Goal: Transaction & Acquisition: Subscribe to service/newsletter

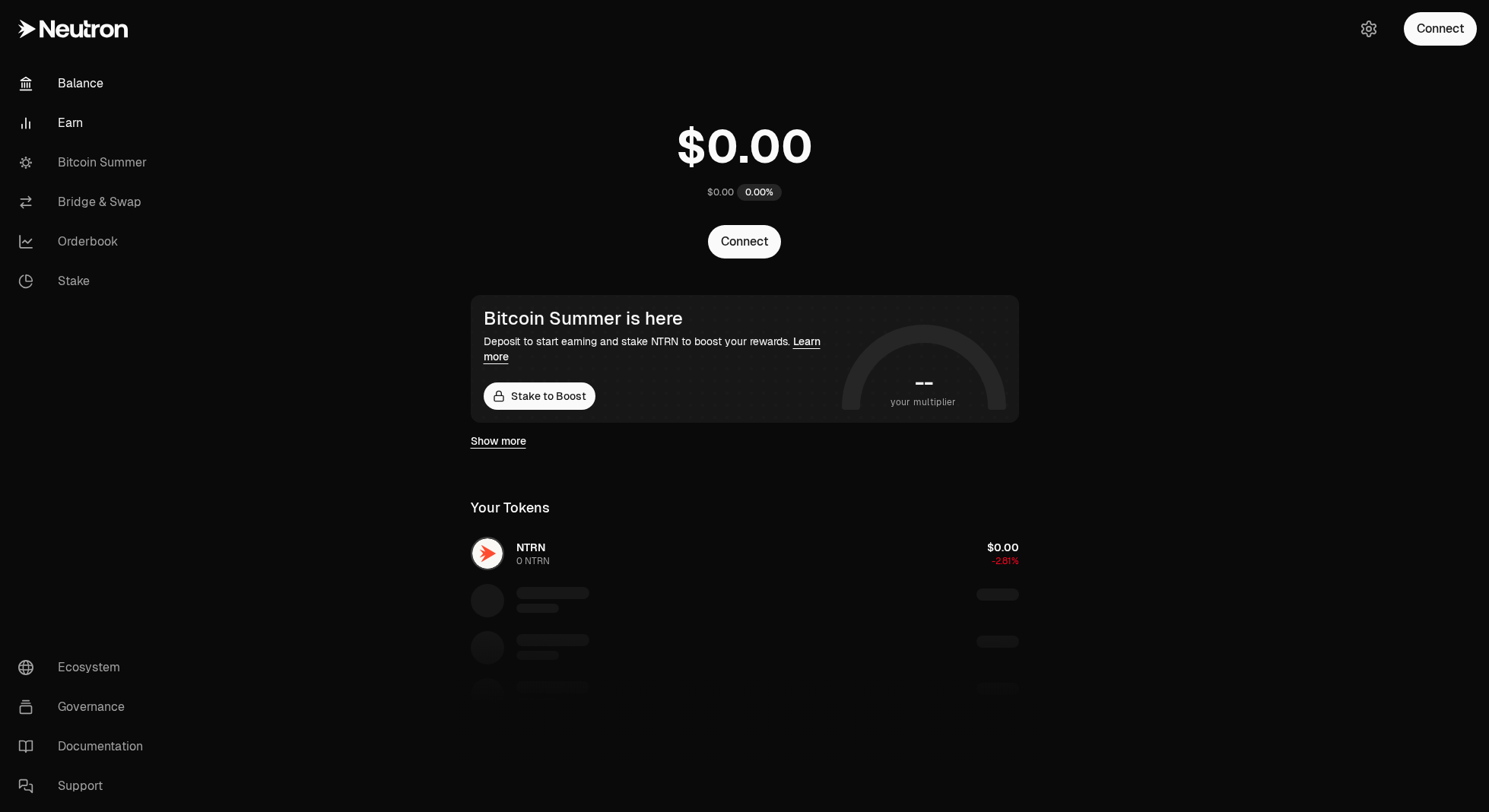
click at [75, 140] on link "Earn" at bounding box center [85, 123] width 158 height 39
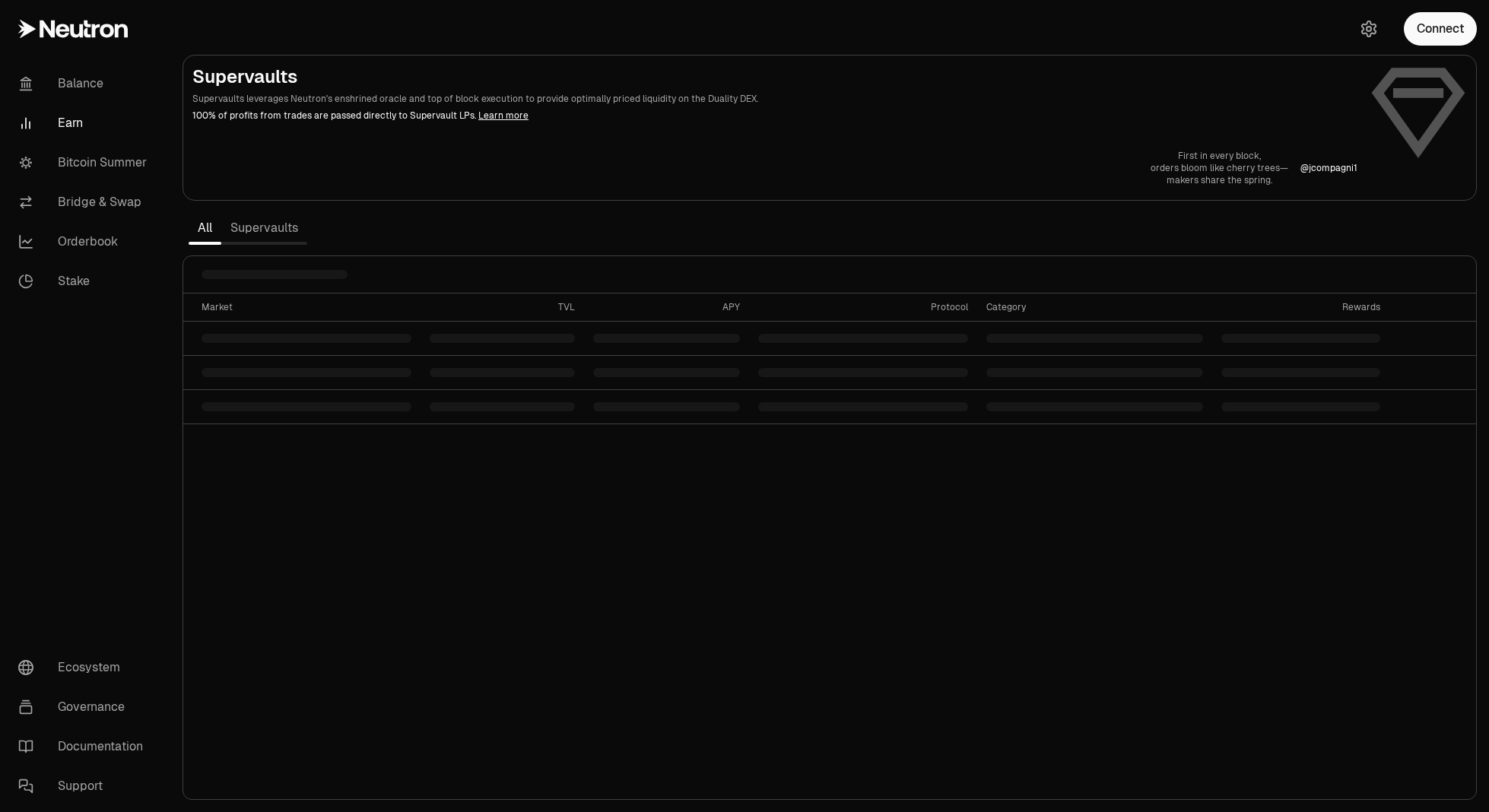
click at [297, 227] on link "Supervaults" at bounding box center [264, 229] width 86 height 31
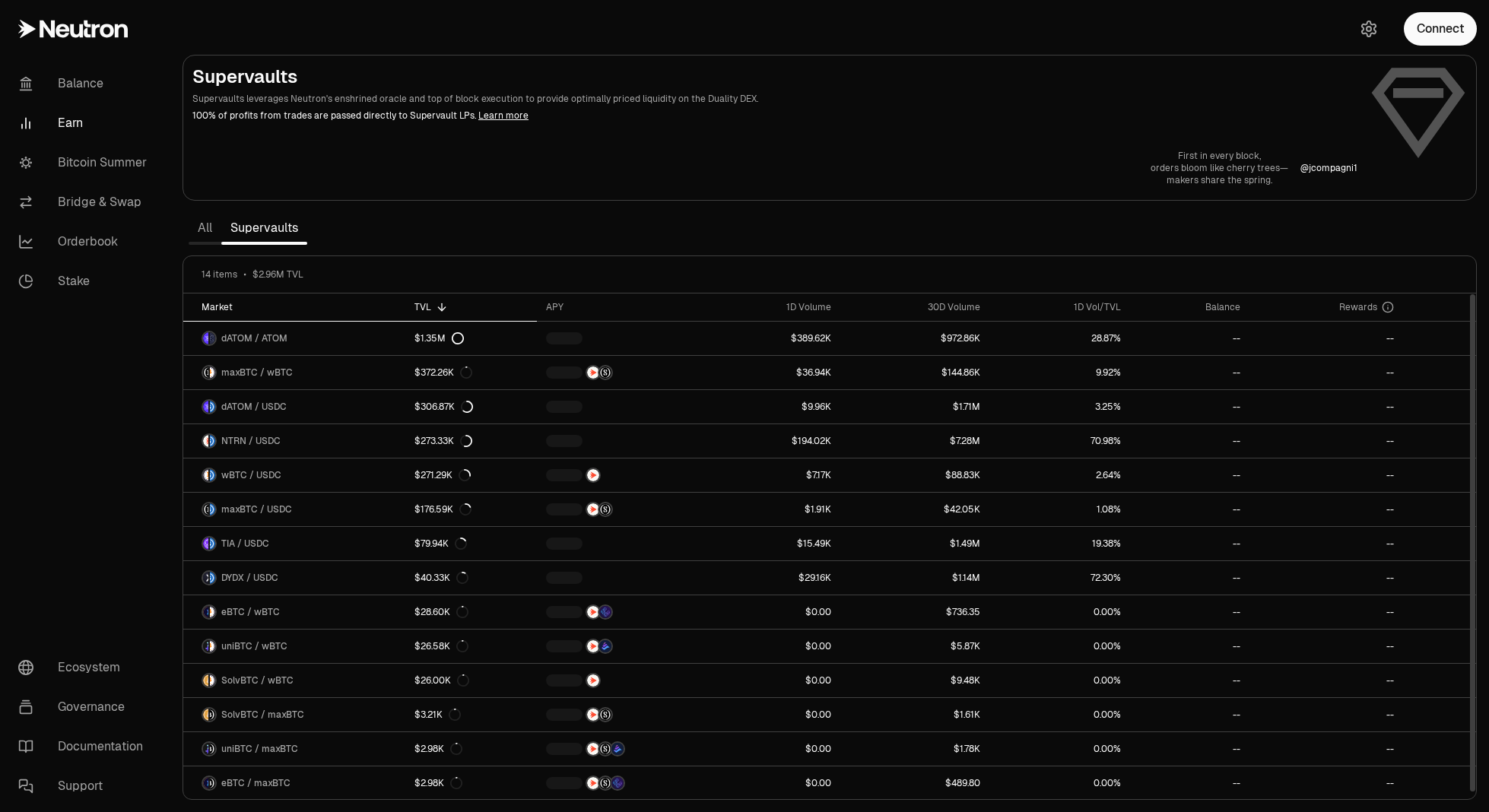
scroll to position [1, 0]
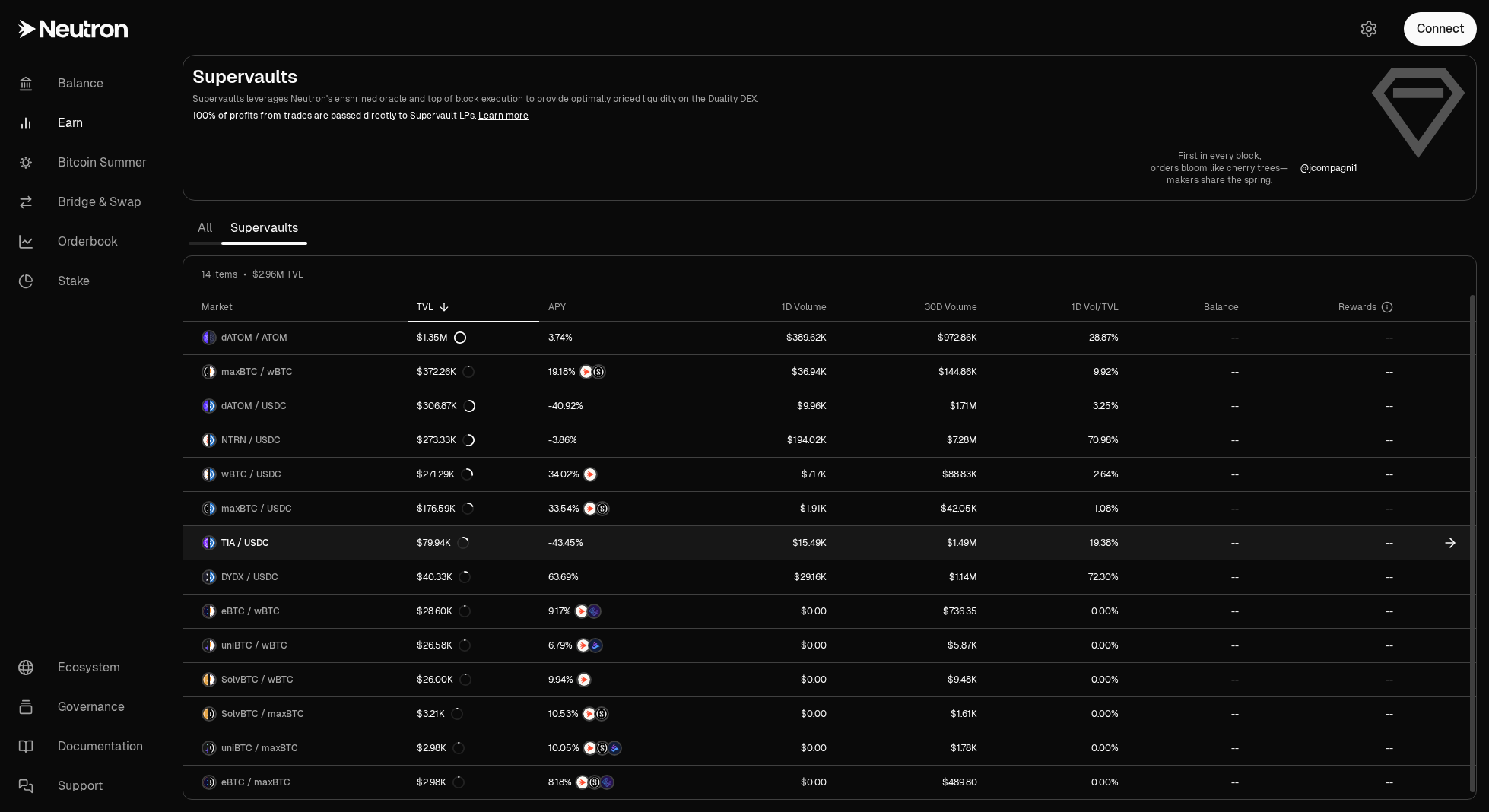
click at [315, 539] on link "TIA / USDC" at bounding box center [296, 542] width 224 height 33
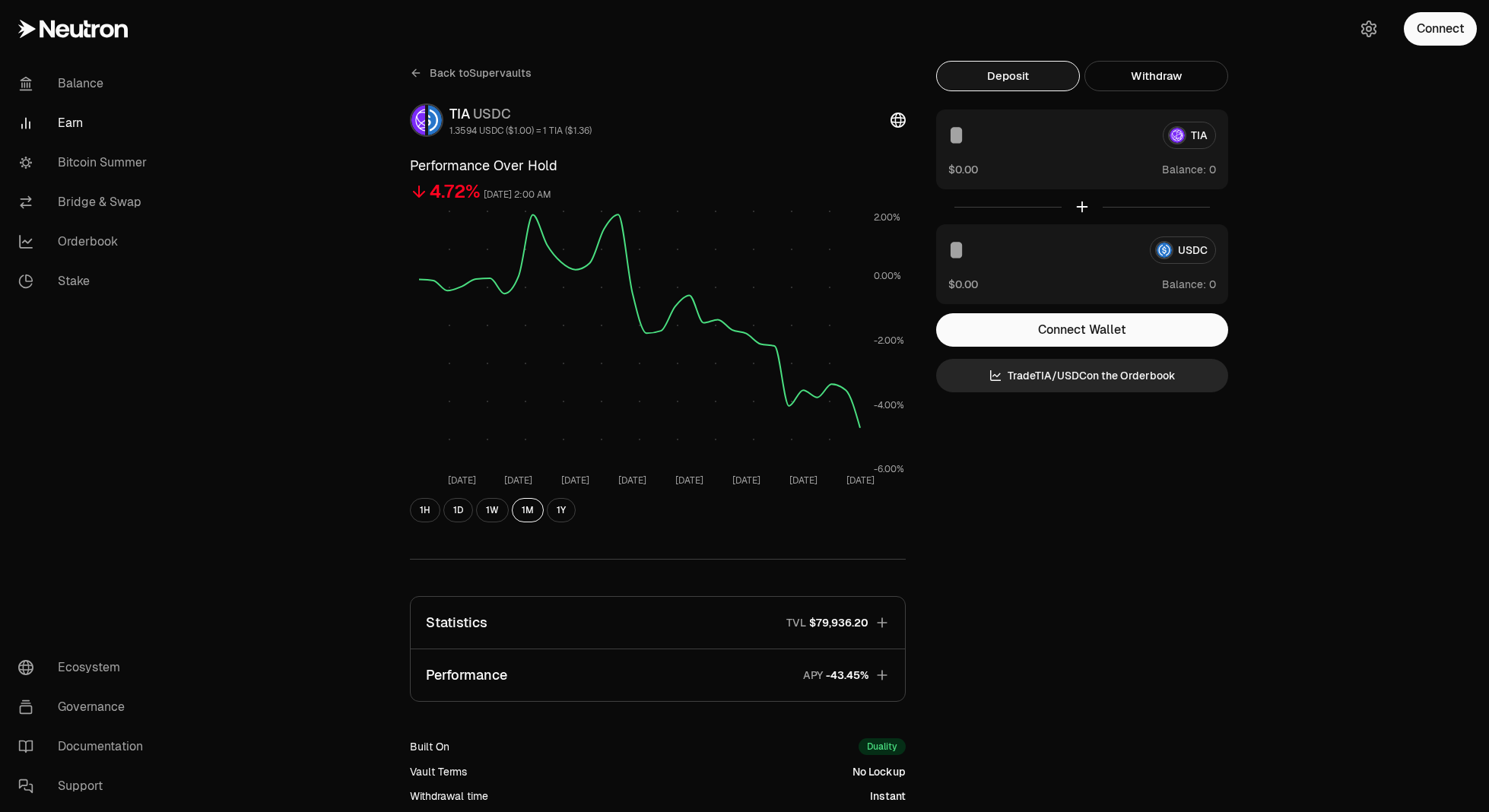
scroll to position [175, 0]
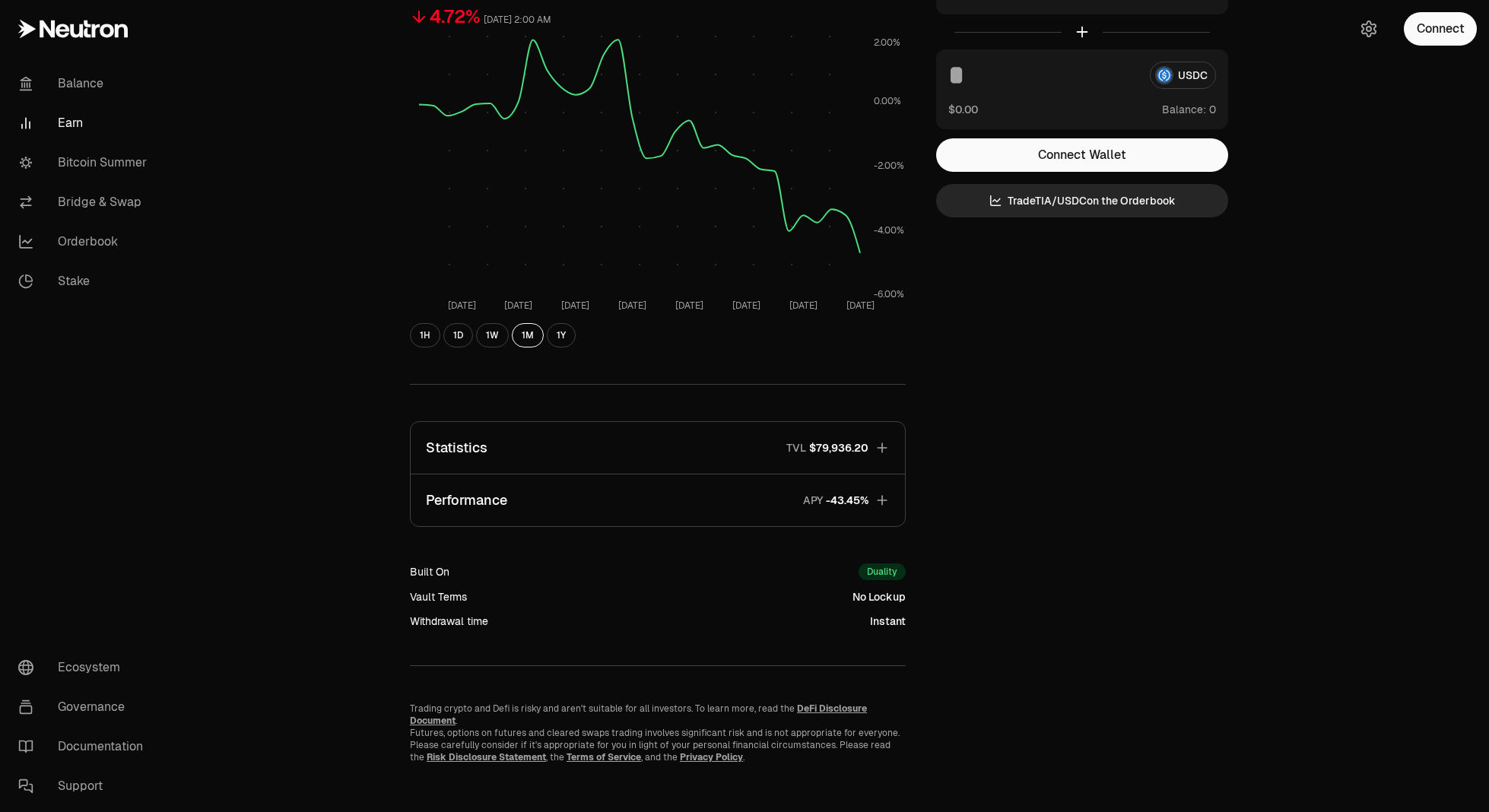
click at [726, 440] on button "Statistics TVL $79,936.20" at bounding box center [657, 448] width 494 height 51
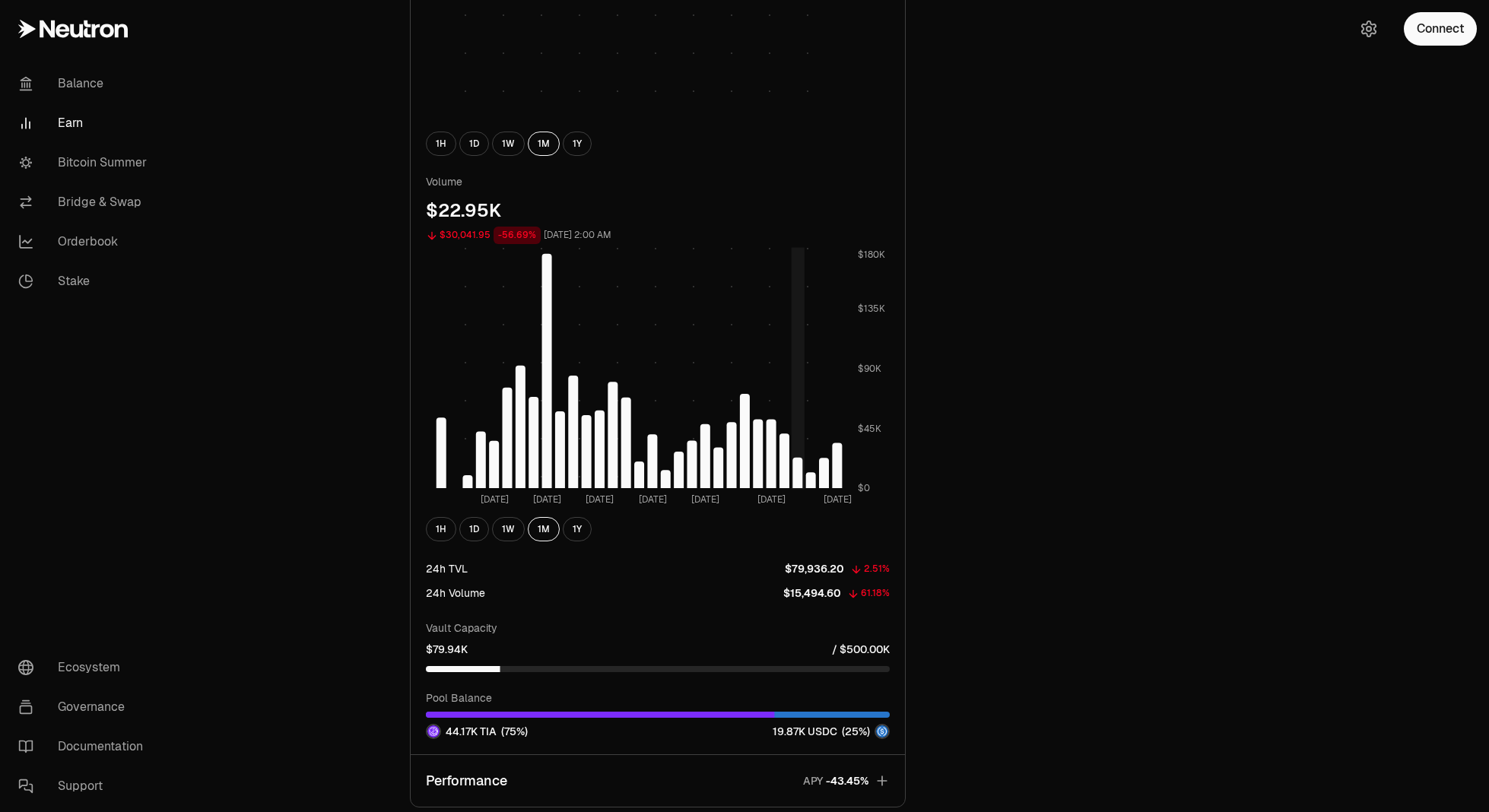
scroll to position [1087, 0]
